Goal: Task Accomplishment & Management: Use online tool/utility

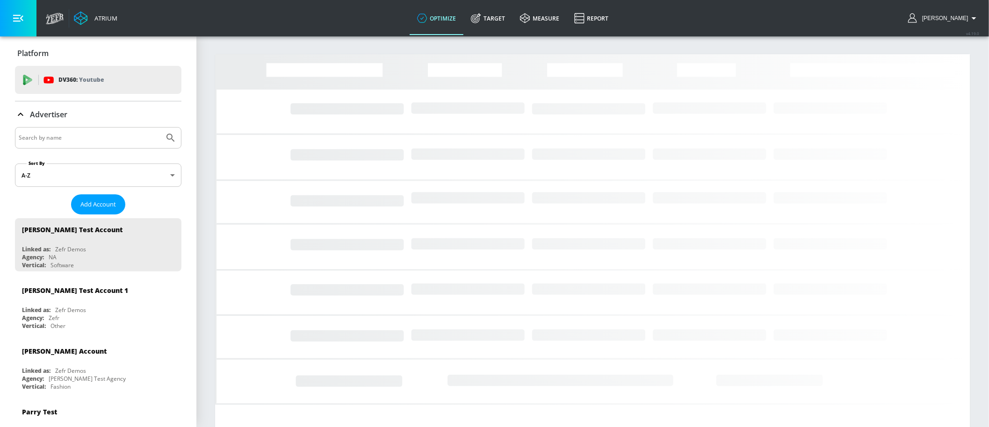
click at [94, 126] on div "Advertiser" at bounding box center [98, 114] width 166 height 26
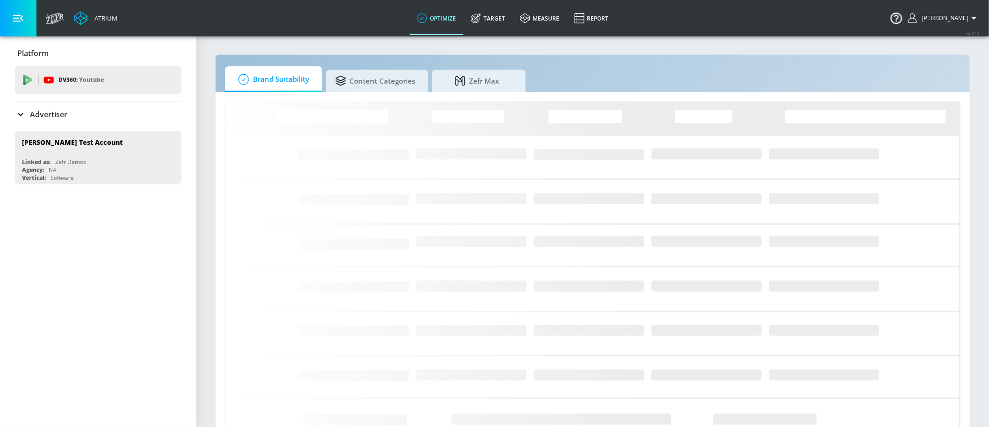
click at [91, 136] on input "Search by name" at bounding box center [90, 138] width 142 height 12
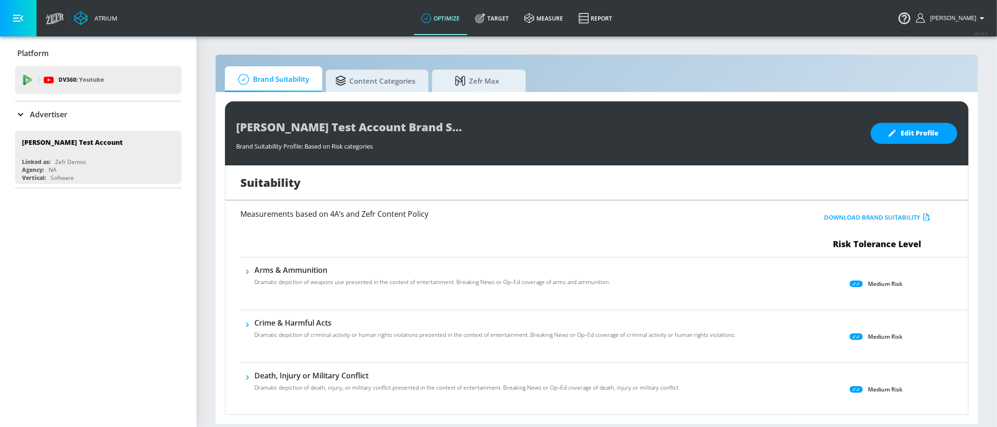
click at [110, 123] on div "Advertiser" at bounding box center [98, 114] width 166 height 26
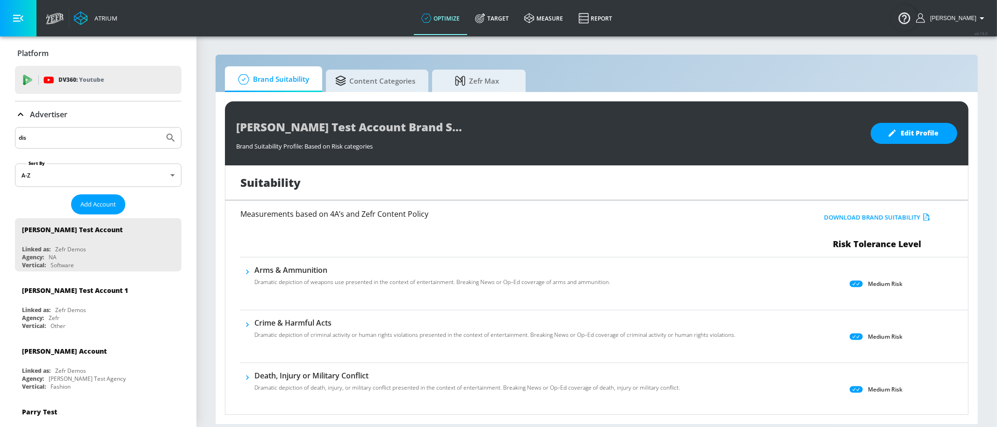
click at [62, 141] on input "dis" at bounding box center [90, 138] width 142 height 12
type input "discover"
click at [167, 133] on icon "Submit Search" at bounding box center [170, 137] width 11 height 11
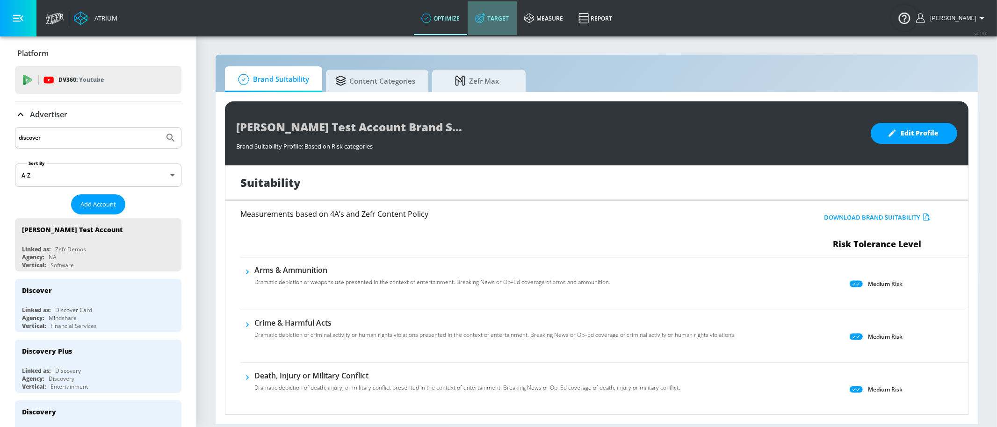
click at [483, 21] on icon at bounding box center [480, 19] width 6 height 6
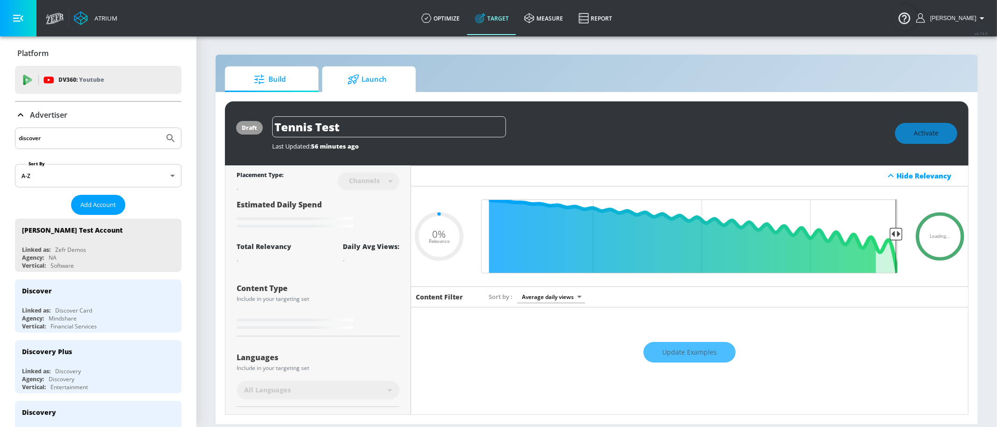
type input "0.05"
click at [371, 84] on span "Launch" at bounding box center [367, 79] width 71 height 22
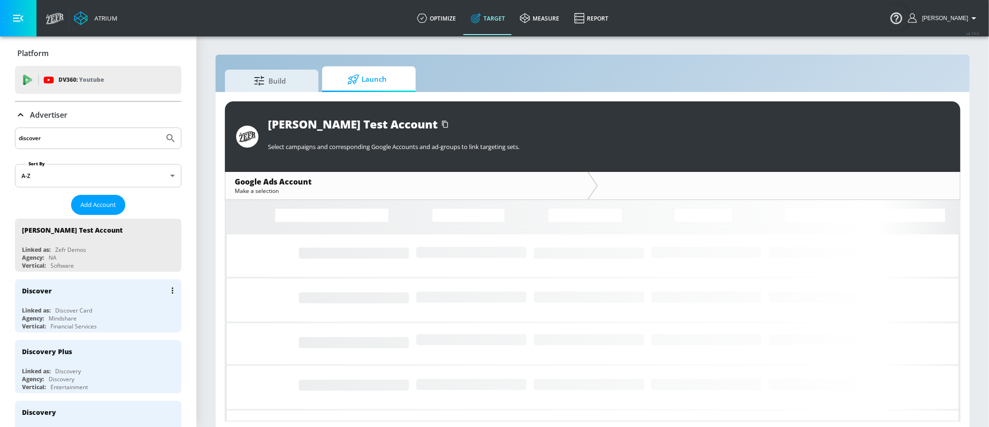
click at [101, 287] on div "Discover" at bounding box center [100, 291] width 157 height 22
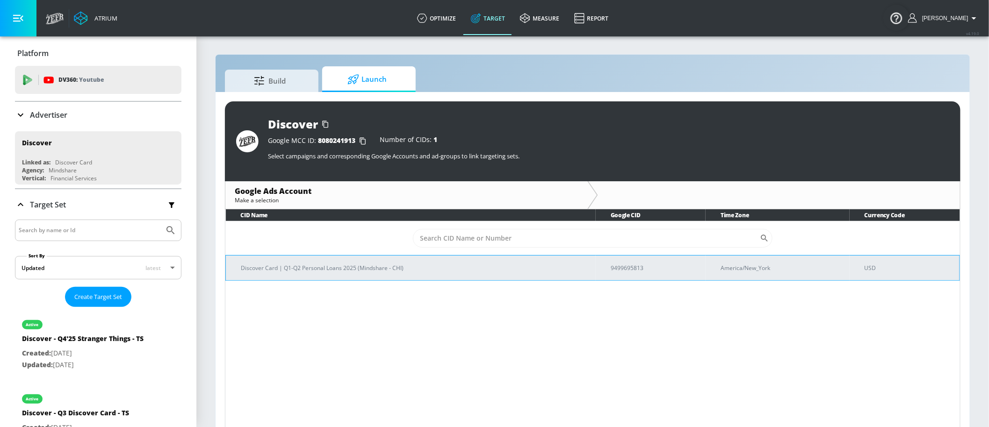
click at [369, 276] on td "Discover Card | Q1-Q2 Personal Loans 2025 (Mindshare - CHI)" at bounding box center [411, 267] width 370 height 25
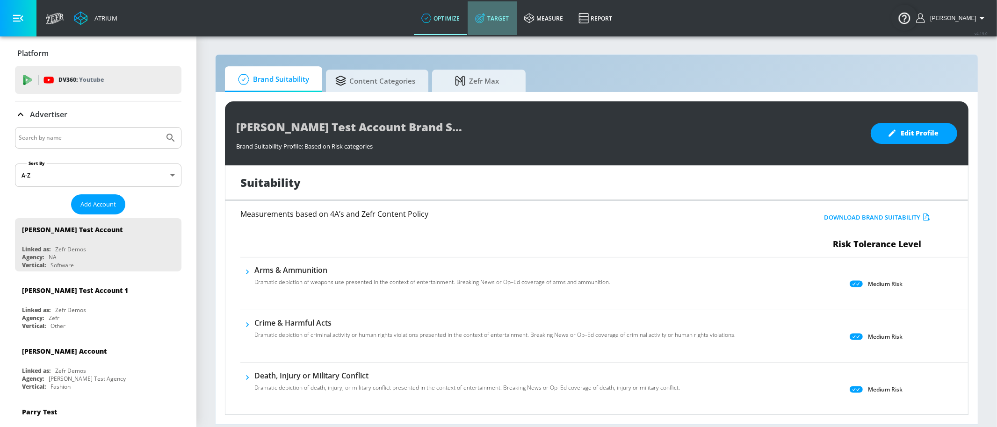
click at [496, 29] on link "Target" at bounding box center [492, 18] width 49 height 34
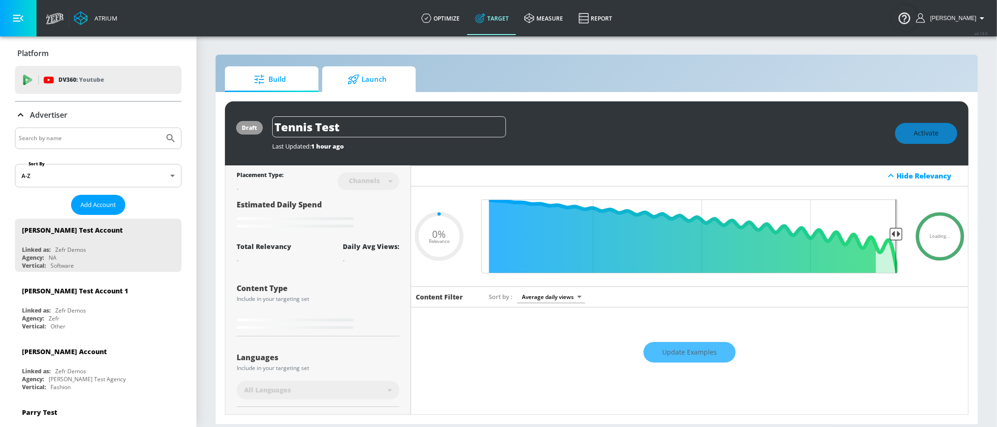
type input "0.05"
click at [381, 78] on span "Launch" at bounding box center [367, 79] width 71 height 22
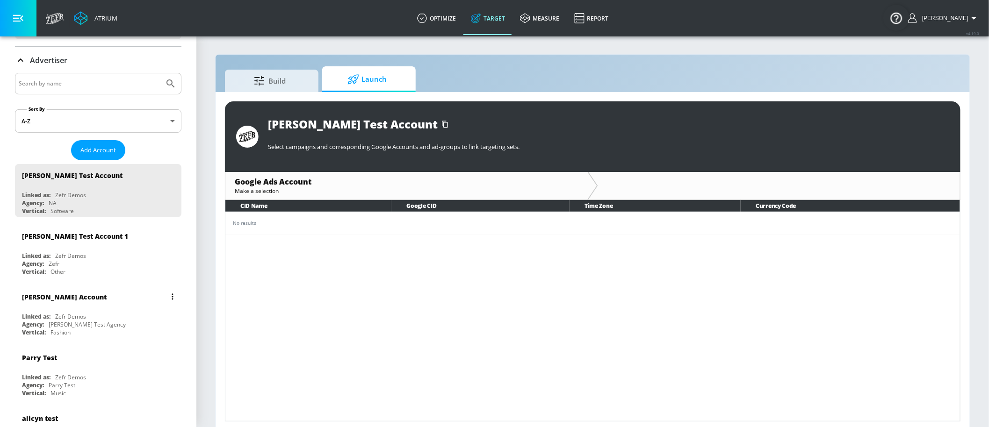
scroll to position [60, 0]
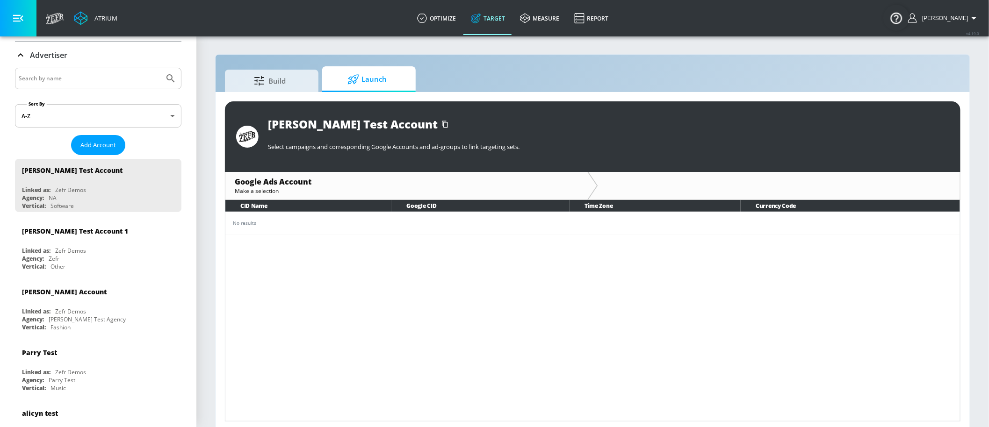
click at [163, 77] on div at bounding box center [98, 79] width 166 height 22
click at [140, 78] on input "Search by name" at bounding box center [90, 78] width 142 height 12
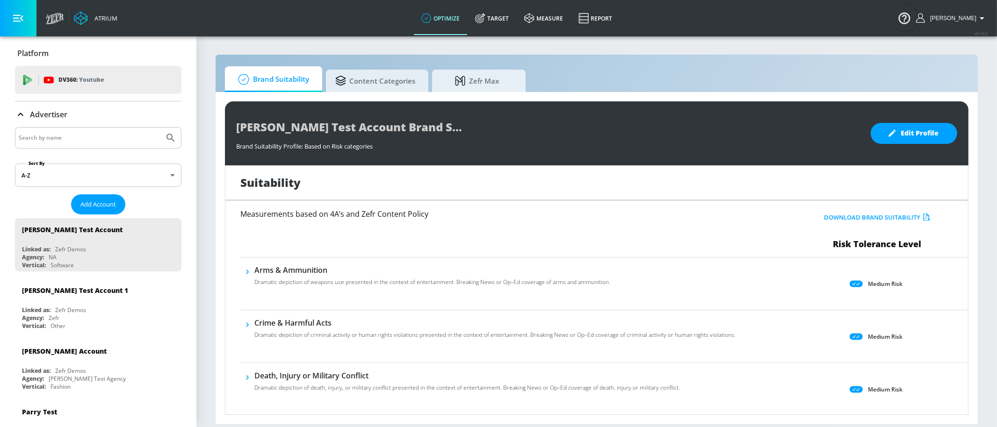
click at [124, 138] on input "Search by name" at bounding box center [90, 138] width 142 height 12
click at [167, 135] on icon "Submit Search" at bounding box center [170, 137] width 11 height 11
click at [83, 145] on div "boars" at bounding box center [98, 138] width 166 height 22
click at [84, 130] on div "boars" at bounding box center [98, 138] width 166 height 22
click at [80, 143] on input "boars" at bounding box center [90, 138] width 142 height 12
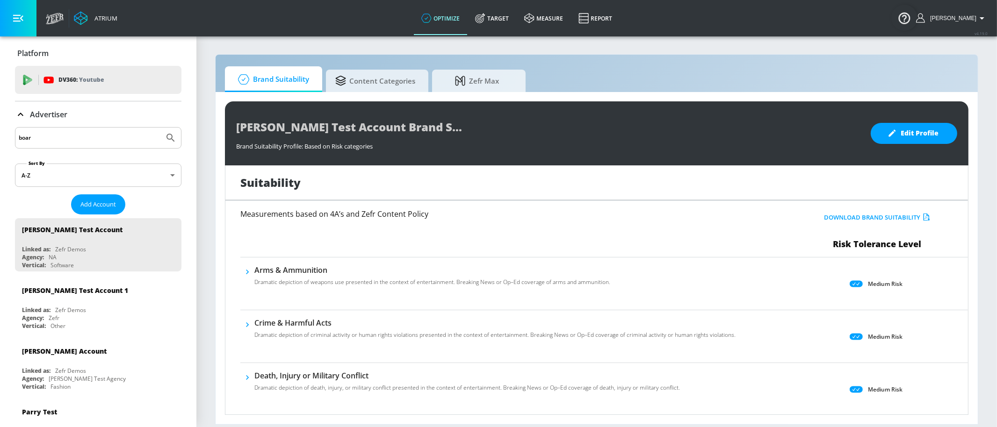
type input "boar"
click at [160, 137] on button "Submit Search" at bounding box center [170, 138] width 21 height 21
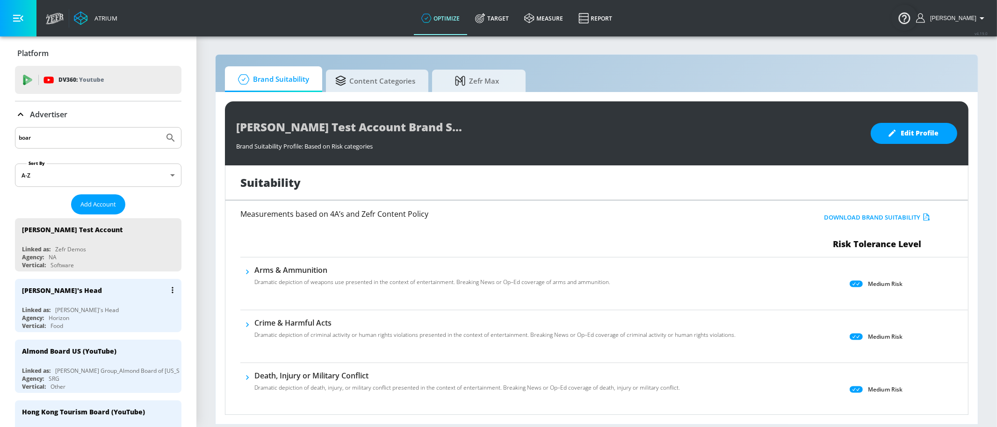
click at [113, 314] on div "Agency: Horizon" at bounding box center [100, 318] width 157 height 8
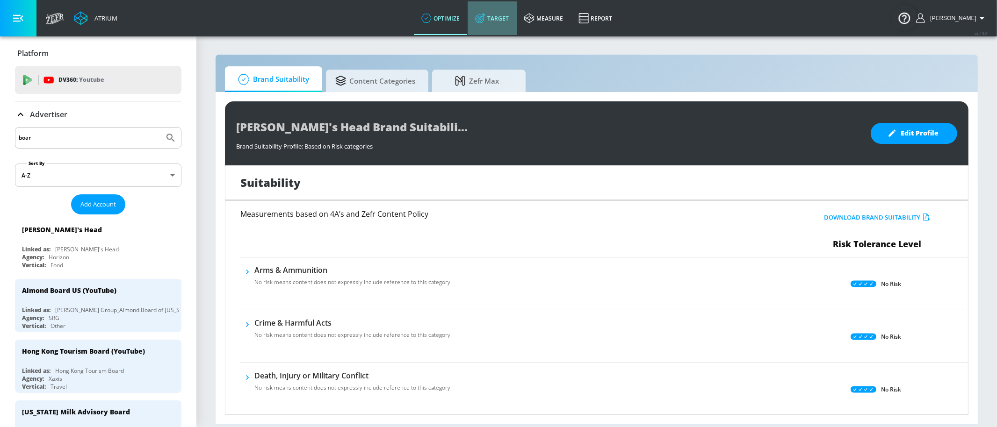
click at [508, 18] on link "Target" at bounding box center [492, 18] width 49 height 34
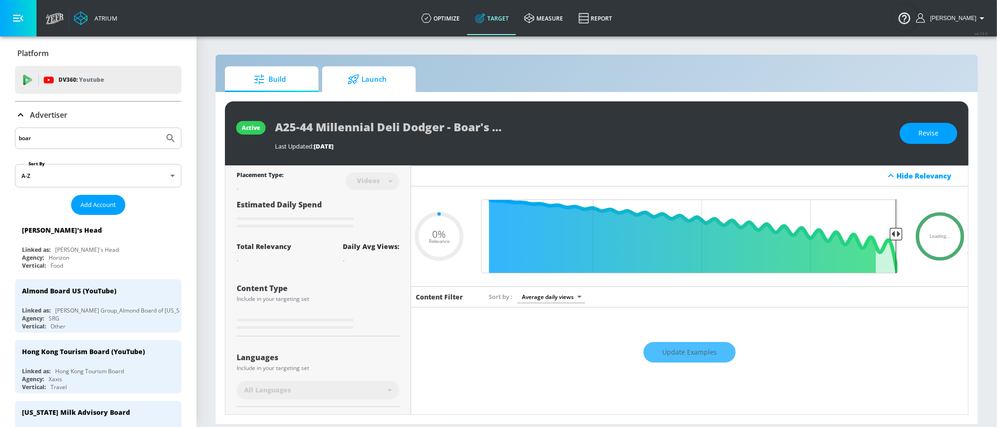
type input "0.05"
click at [400, 89] on span "Launch" at bounding box center [367, 79] width 71 height 22
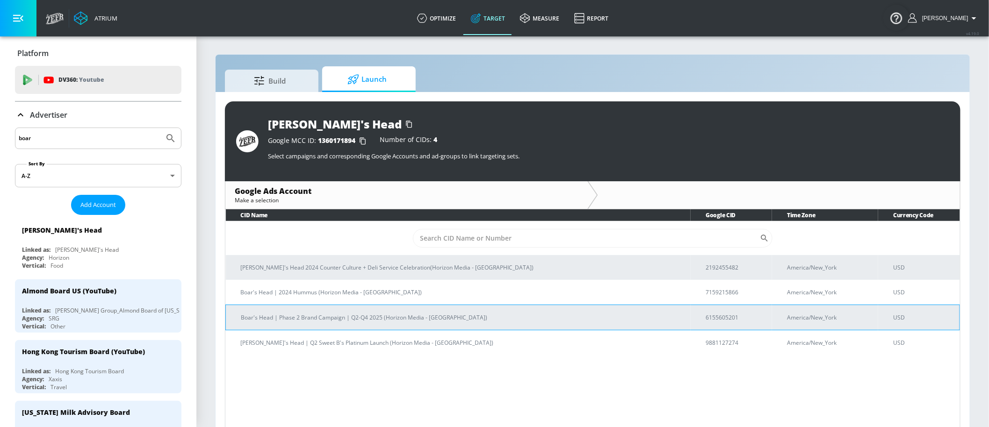
click at [706, 313] on p "6155605201" at bounding box center [735, 318] width 59 height 10
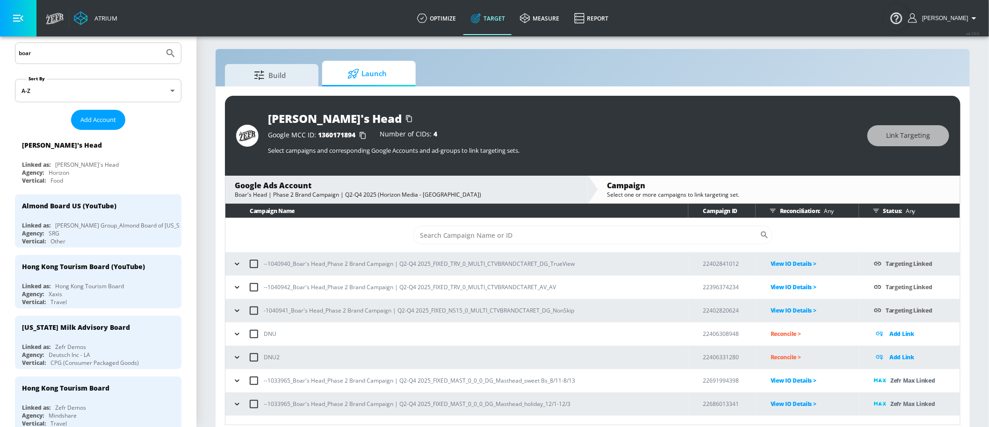
scroll to position [13, 0]
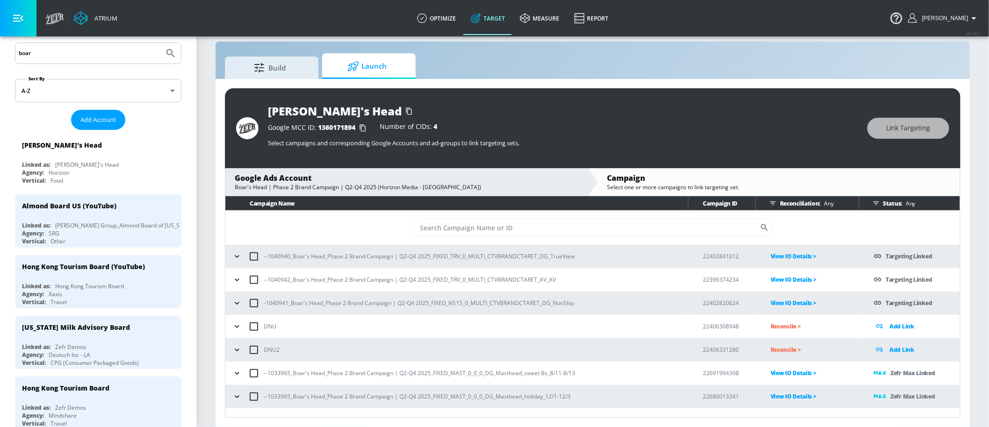
click at [238, 376] on icon "button" at bounding box center [236, 373] width 9 height 9
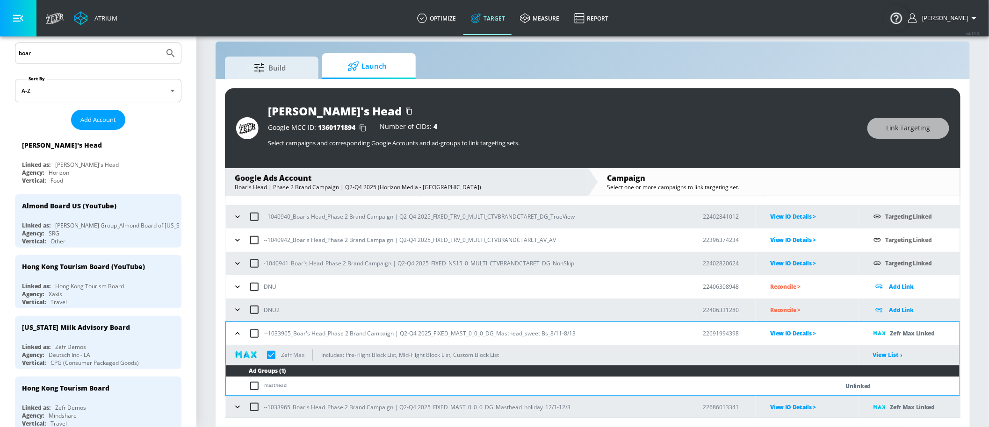
scroll to position [41, 0]
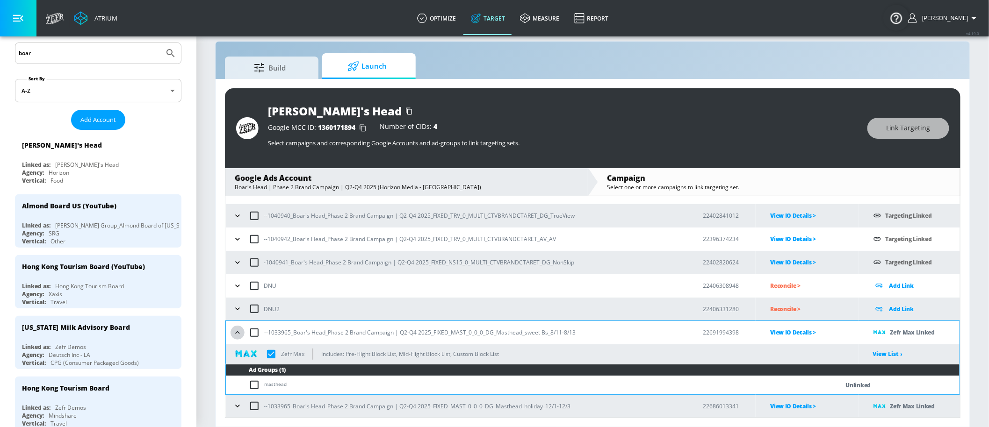
click at [235, 328] on icon "button" at bounding box center [237, 332] width 9 height 9
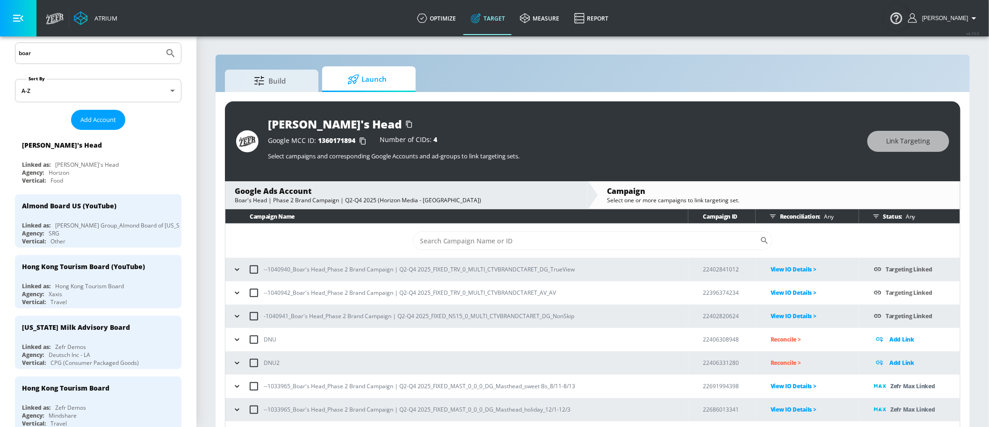
scroll to position [13, 0]
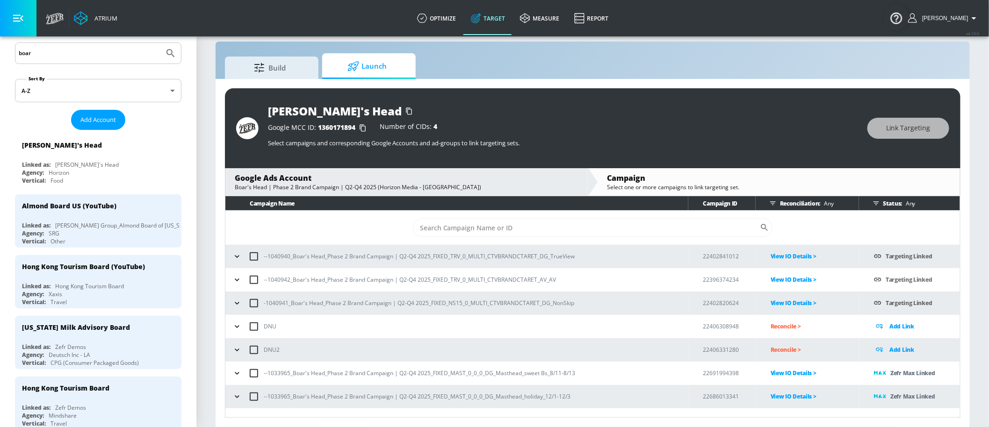
click at [232, 400] on icon "button" at bounding box center [236, 396] width 9 height 9
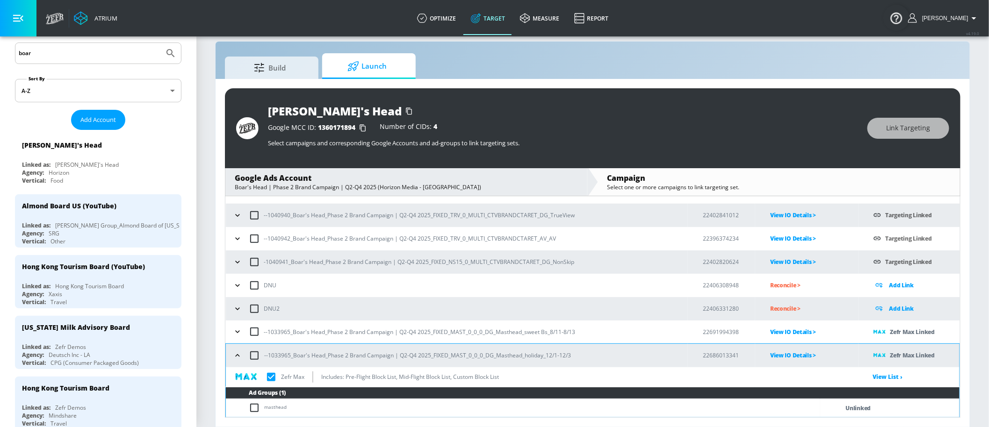
click at [236, 354] on icon "button" at bounding box center [237, 355] width 9 height 9
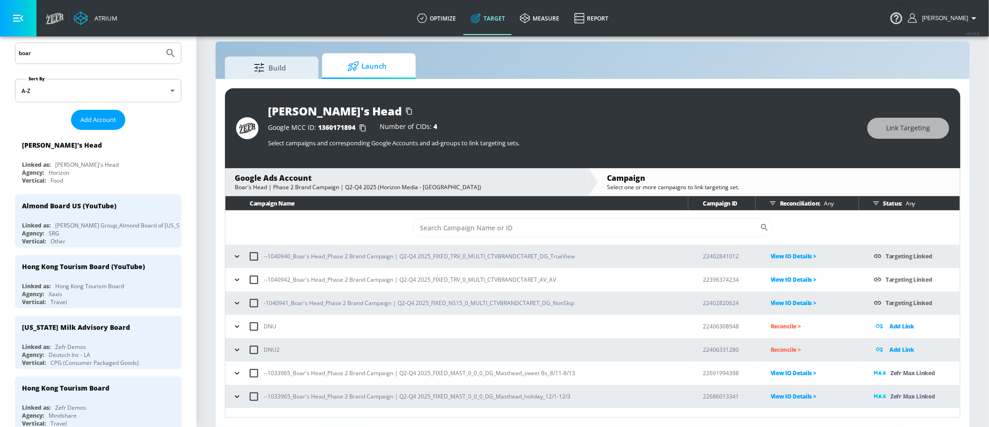
scroll to position [0, 0]
